Goal: Task Accomplishment & Management: Use online tool/utility

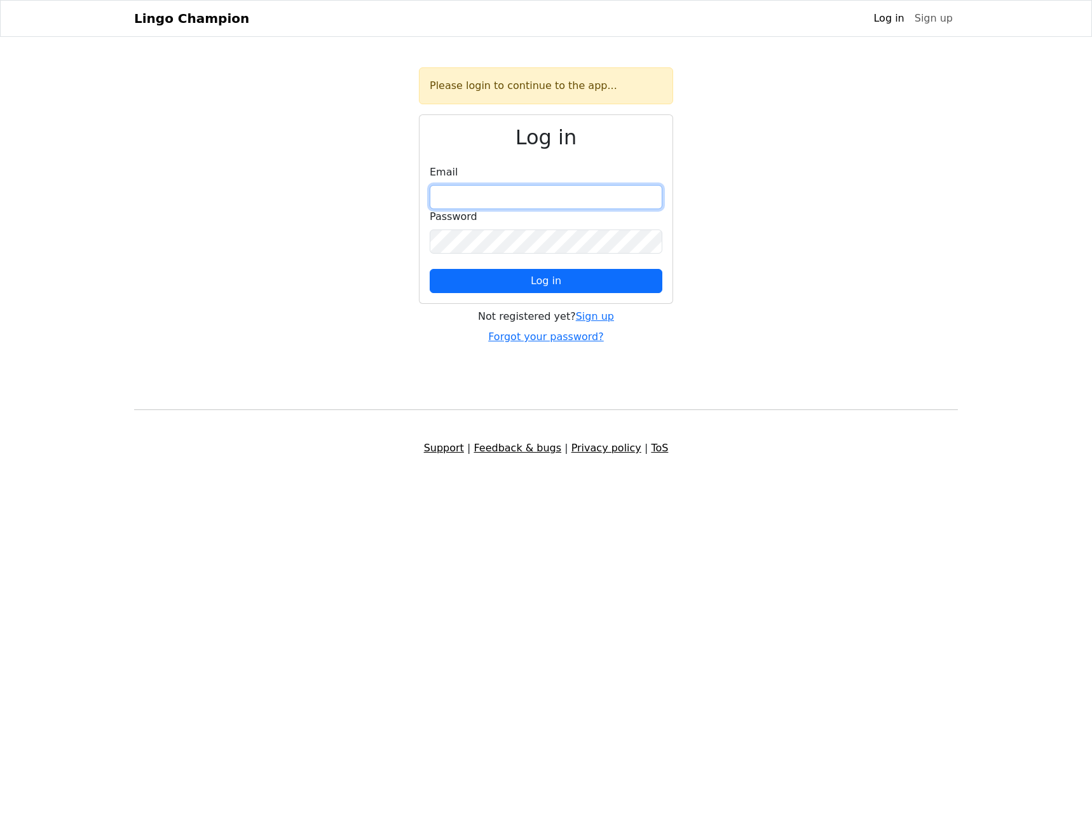
click at [483, 196] on input "email" at bounding box center [546, 197] width 233 height 24
